Goal: Information Seeking & Learning: Learn about a topic

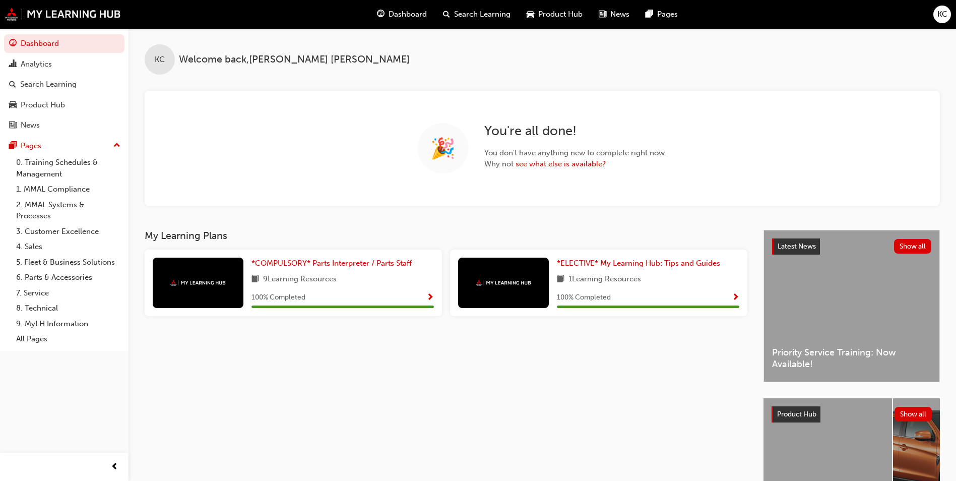
drag, startPoint x: 512, startPoint y: 93, endPoint x: 364, endPoint y: 360, distance: 304.7
click at [364, 360] on div "My Learning Plans *COMPULSORY* Parts Interpreter / Parts Staff 9 Learning Resou…" at bounding box center [454, 386] width 619 height 312
click at [560, 166] on link "see what else is available?" at bounding box center [561, 163] width 90 height 9
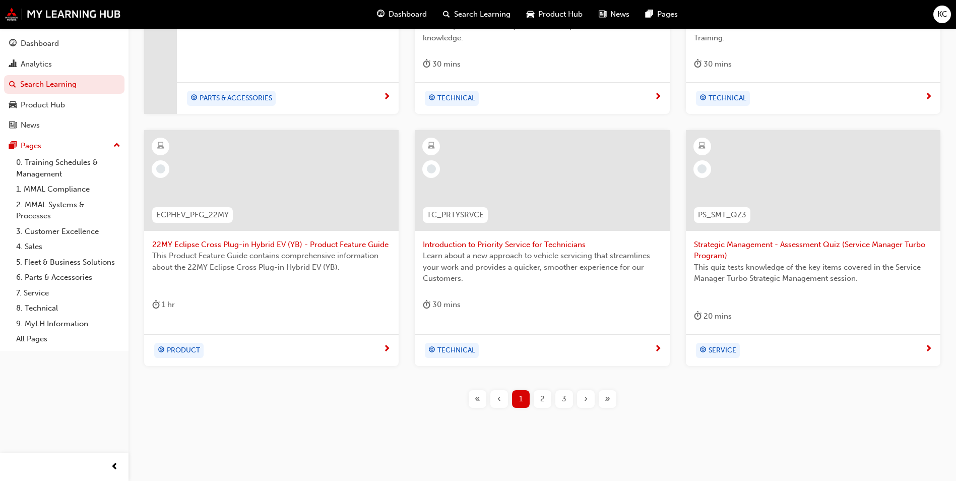
scroll to position [364, 0]
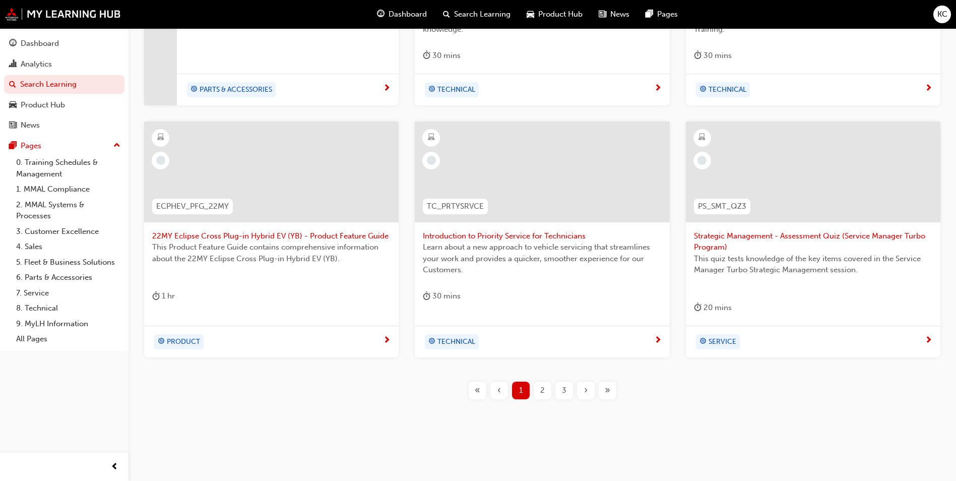
click at [540, 388] on span "2" at bounding box center [542, 390] width 5 height 12
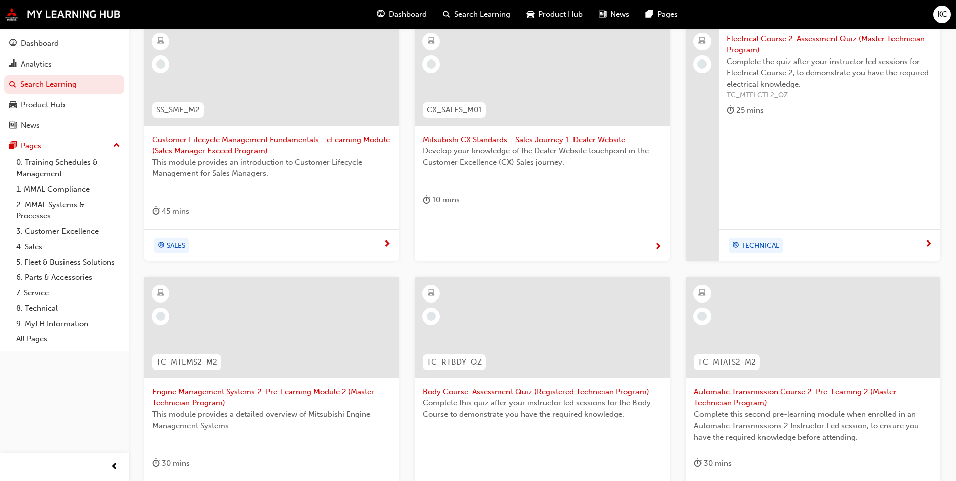
scroll to position [313, 0]
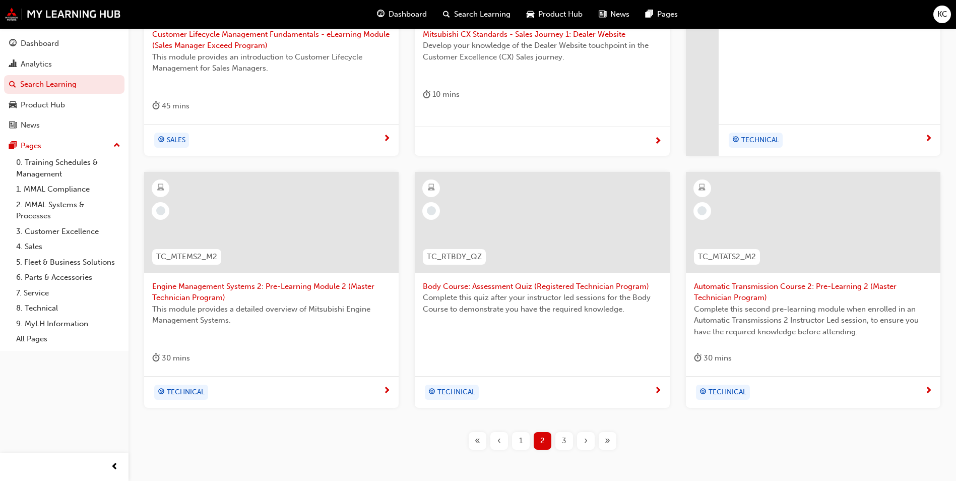
click at [564, 442] on span "3" at bounding box center [564, 441] width 5 height 12
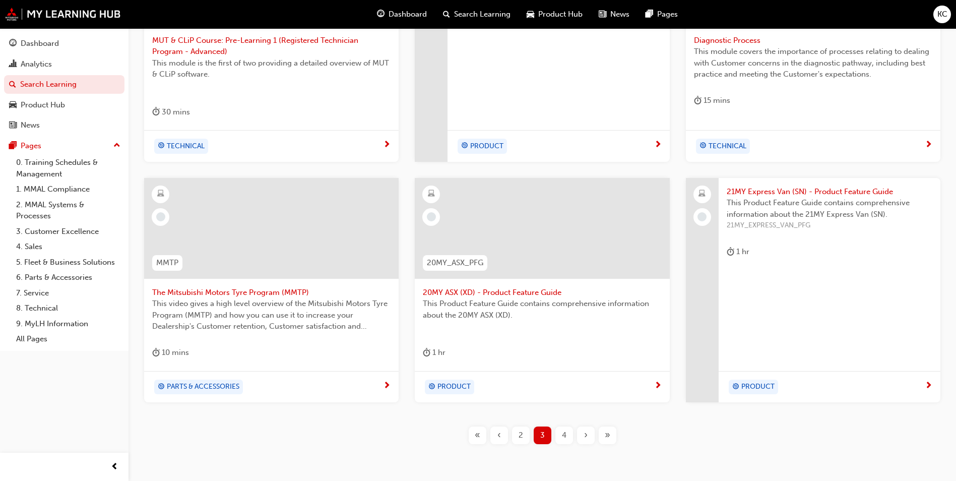
scroll to position [352, 0]
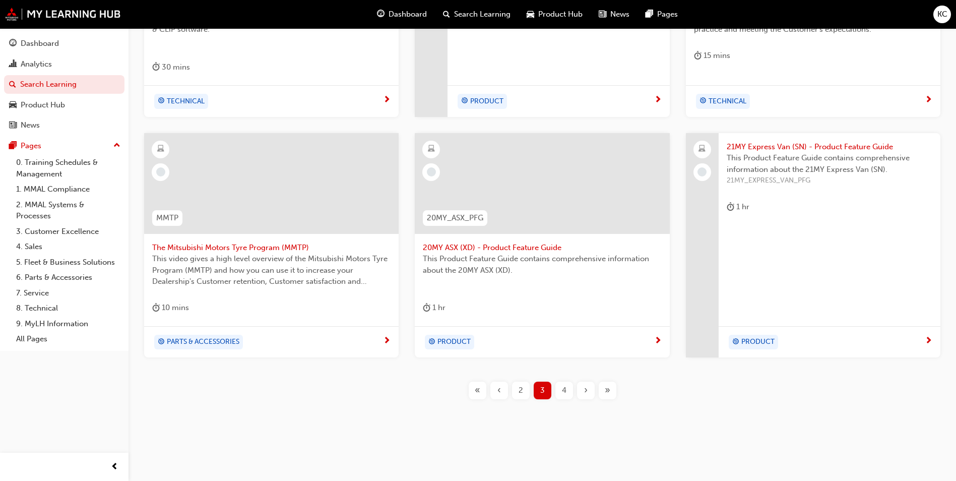
click at [559, 393] on div "4" at bounding box center [564, 390] width 18 height 18
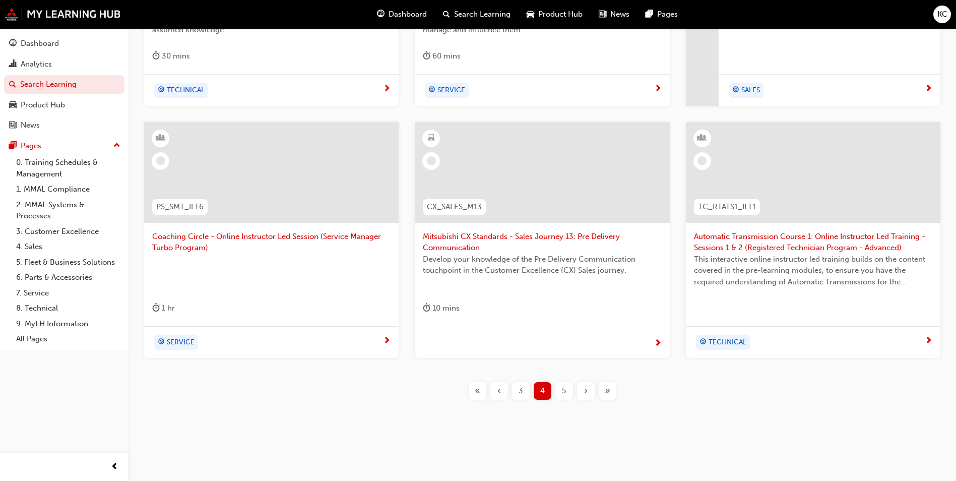
scroll to position [364, 0]
click at [560, 392] on div "5" at bounding box center [564, 390] width 18 height 18
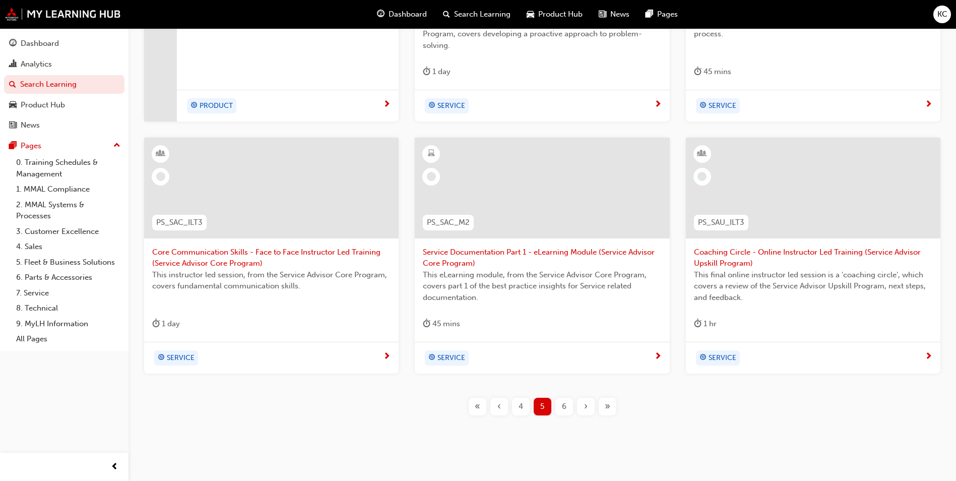
scroll to position [364, 0]
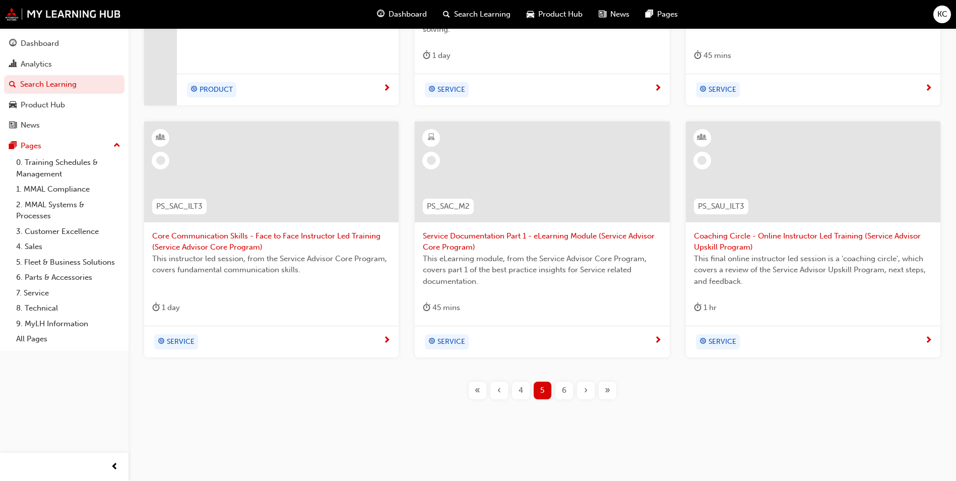
click at [565, 389] on span "6" at bounding box center [564, 390] width 5 height 12
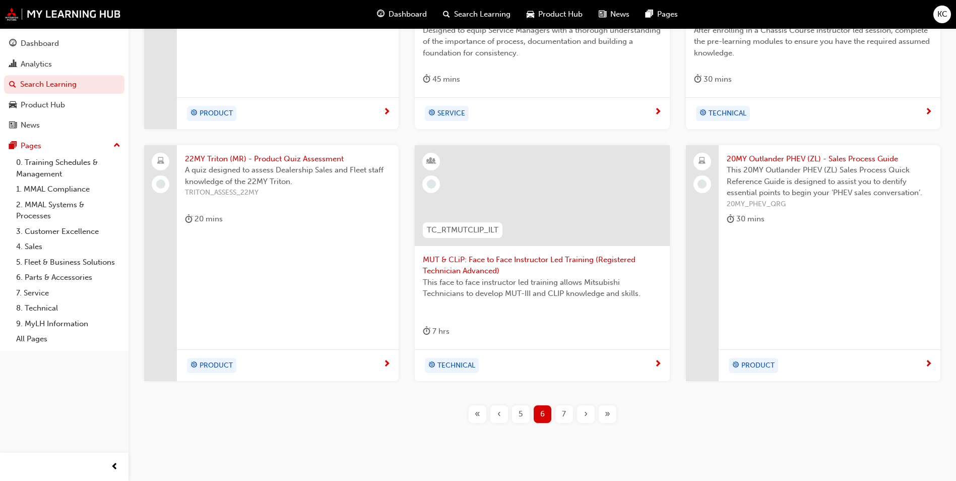
scroll to position [364, 0]
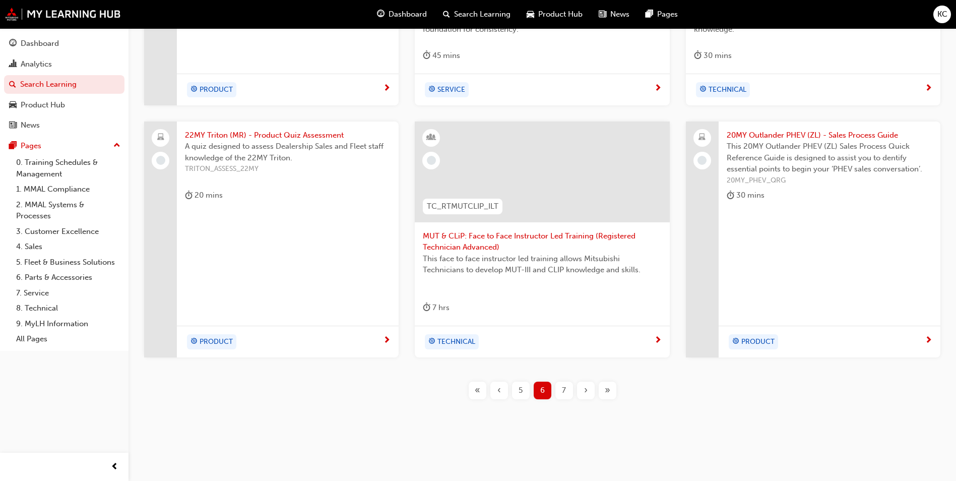
click at [559, 397] on div "7" at bounding box center [564, 390] width 18 height 18
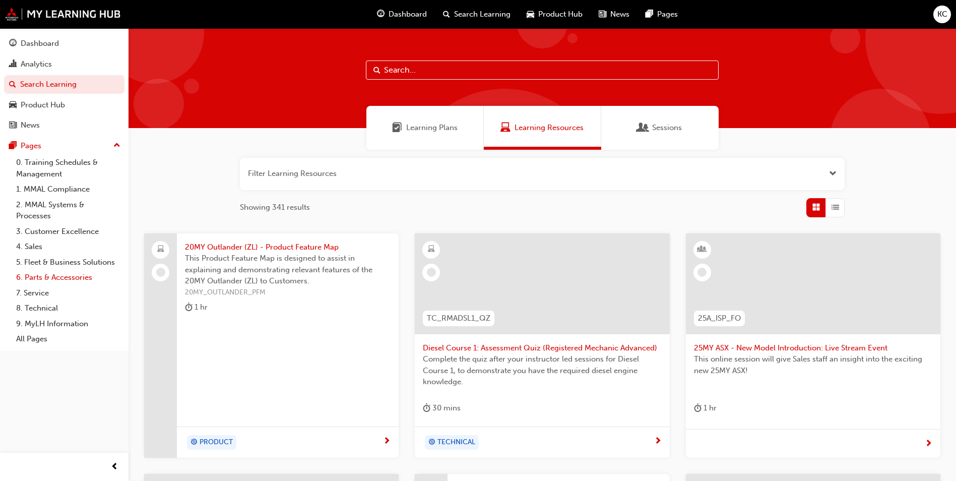
click at [84, 280] on link "6. Parts & Accessories" at bounding box center [68, 278] width 112 height 16
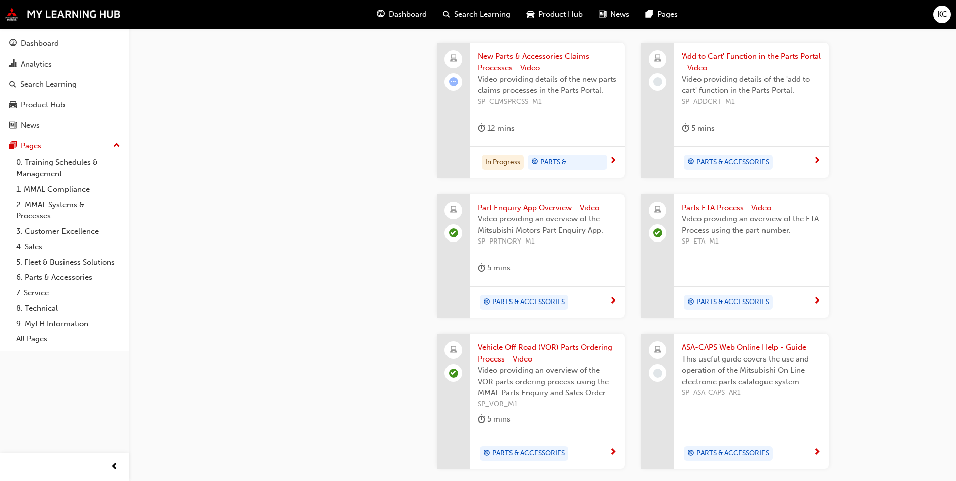
scroll to position [554, 0]
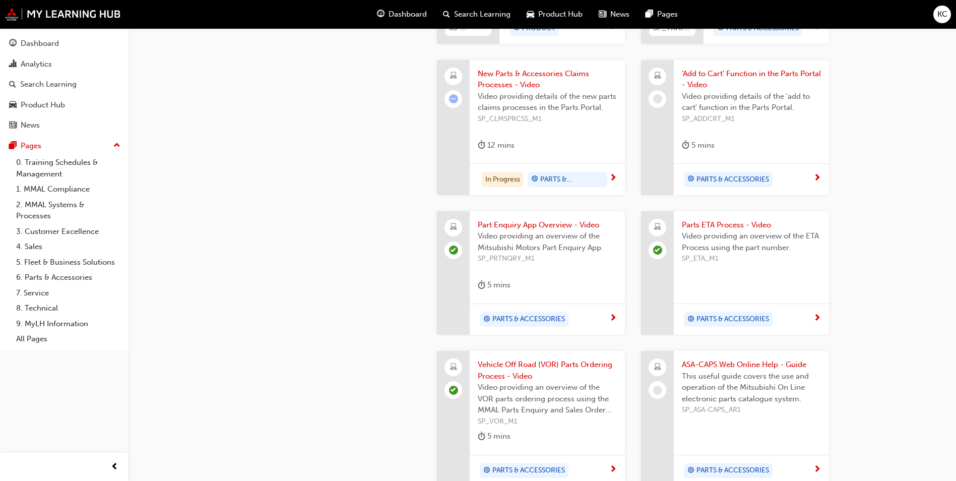
click at [540, 139] on div "12 mins" at bounding box center [547, 147] width 139 height 17
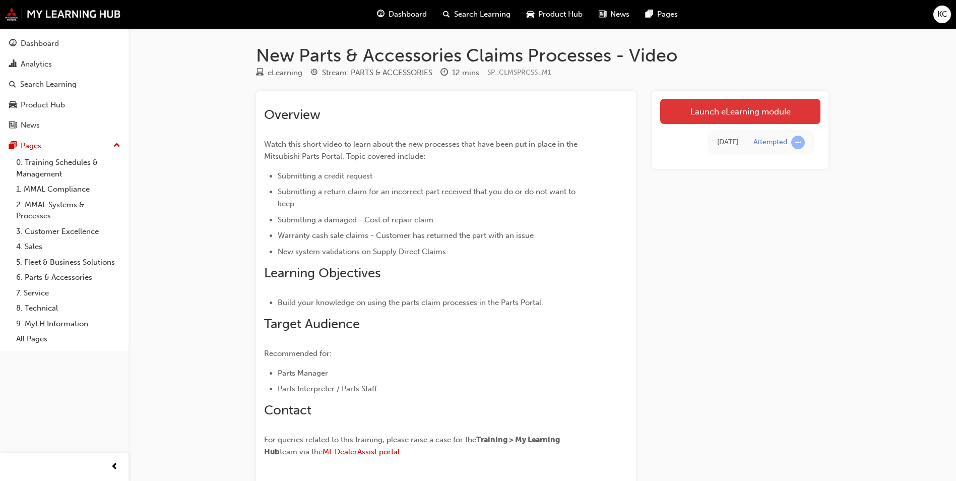
click at [721, 106] on link "Launch eLearning module" at bounding box center [740, 111] width 160 height 25
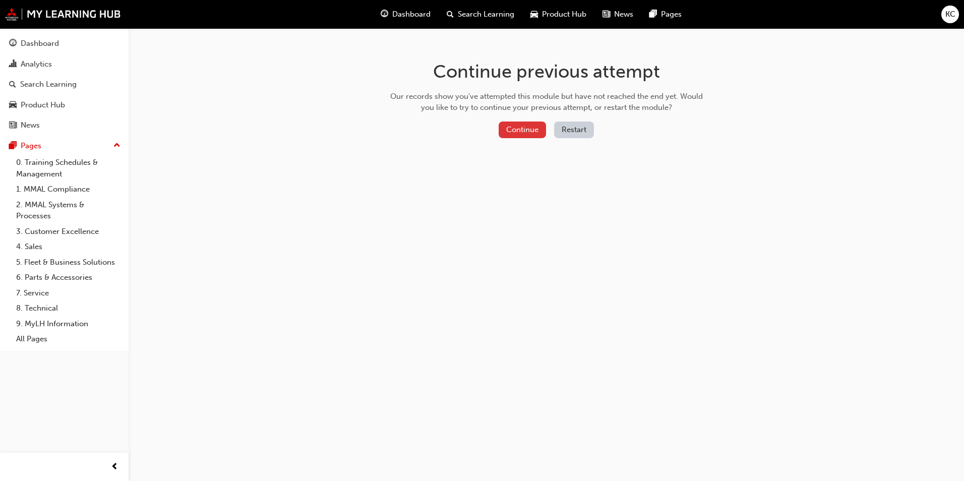
click at [531, 130] on button "Continue" at bounding box center [521, 129] width 47 height 17
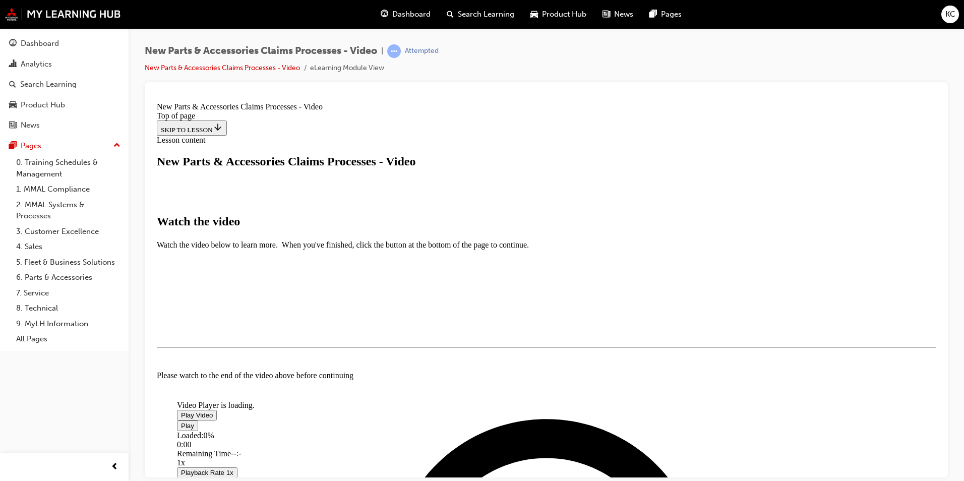
click at [181, 411] on span "Video player" at bounding box center [181, 415] width 0 height 8
click at [882, 51] on div "New Parts & Accessories Claims Processes - Video | Attempted New Parts & Access…" at bounding box center [546, 63] width 803 height 38
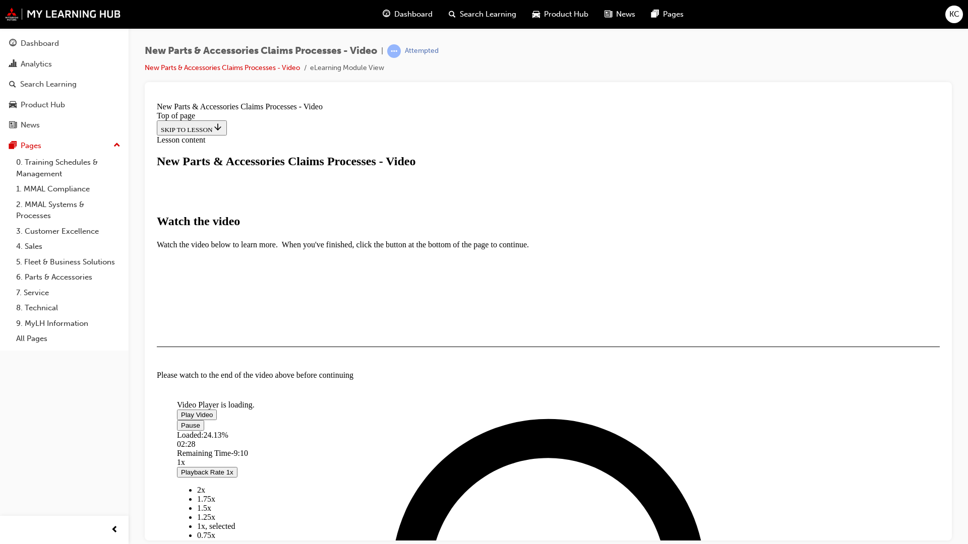
scroll to position [51, 0]
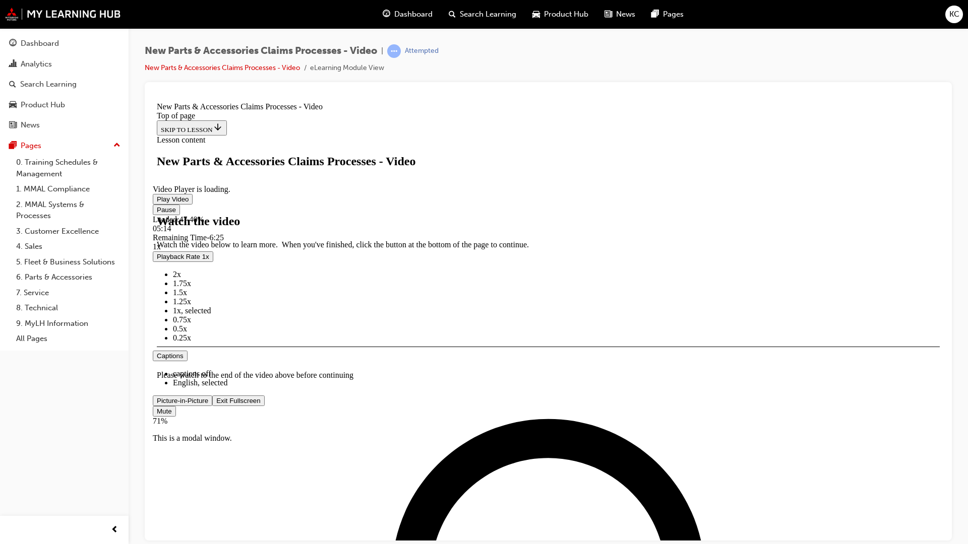
click at [304, 173] on video "Video player" at bounding box center [228, 136] width 151 height 76
click at [157, 203] on span "Video player" at bounding box center [157, 199] width 0 height 8
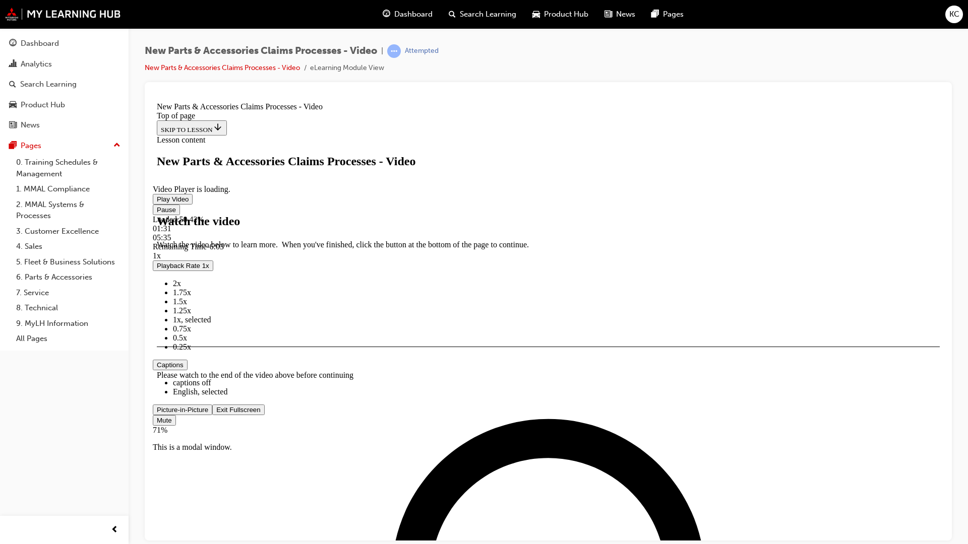
click at [304, 173] on video "Video player" at bounding box center [228, 136] width 151 height 76
